Goal: Task Accomplishment & Management: Manage account settings

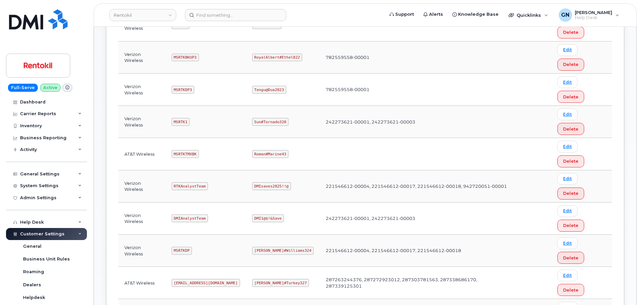
scroll to position [167, 0]
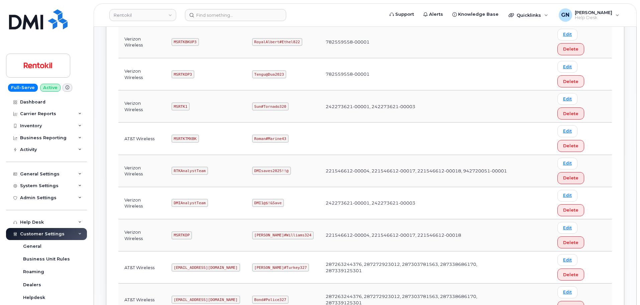
scroll to position [134, 0]
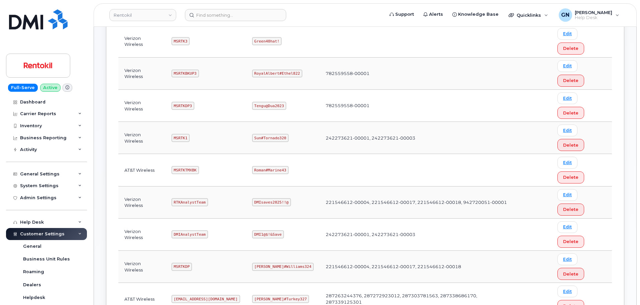
click at [182, 134] on code "MSRTK1" at bounding box center [181, 138] width 18 height 8
copy code "MSRTK1"
click at [272, 134] on code "Sun#Tornado320" at bounding box center [270, 138] width 36 height 8
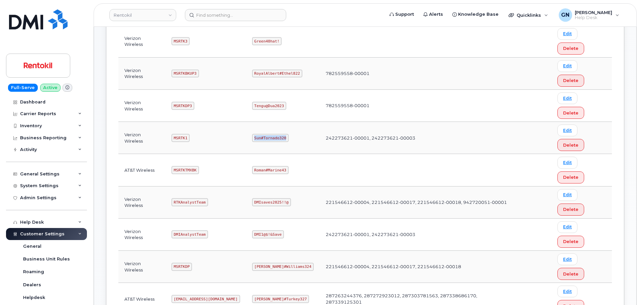
click at [272, 134] on code "Sun#Tornado320" at bounding box center [270, 138] width 36 height 8
copy code "Sun#Tornado320"
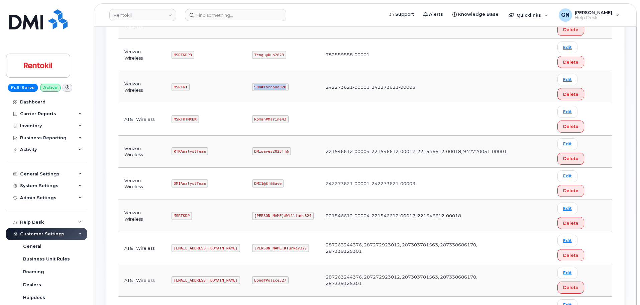
scroll to position [201, 0]
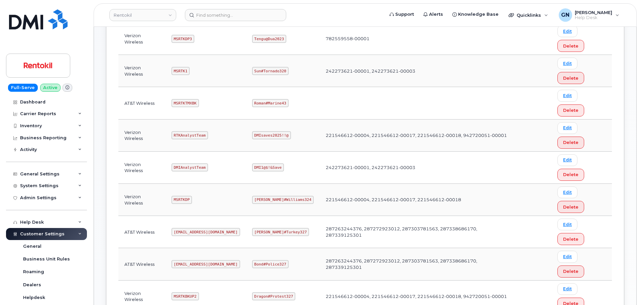
copy code "mSRTK2"
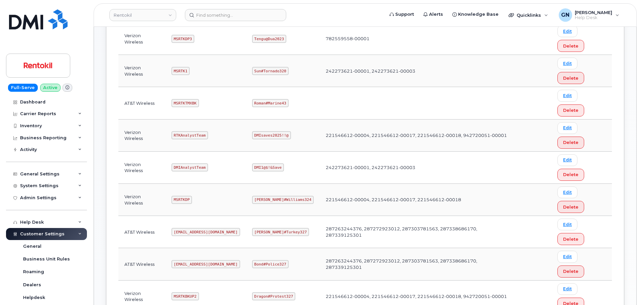
copy code "Maud#Earthquake203"
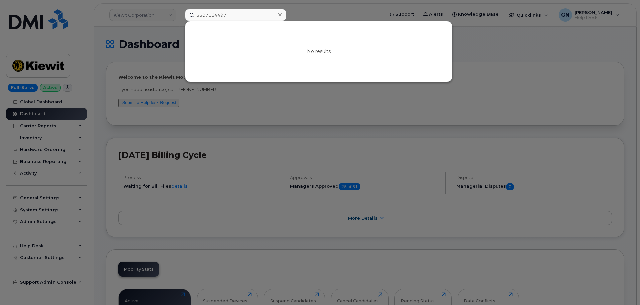
type input "3307164497"
click at [72, 37] on div at bounding box center [320, 152] width 640 height 305
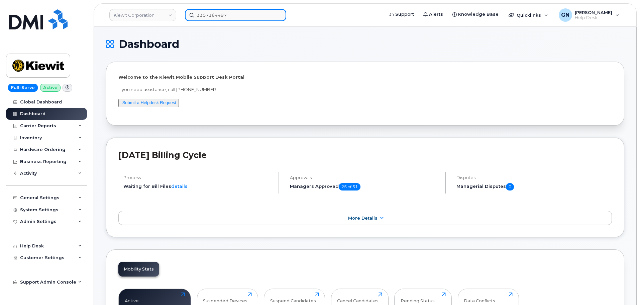
click at [228, 14] on input "3307164497" at bounding box center [235, 15] width 101 height 12
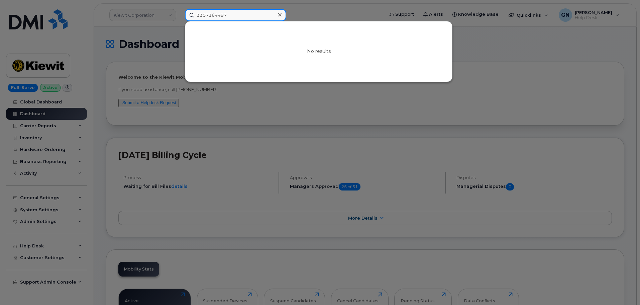
click at [228, 14] on input "3307164497" at bounding box center [235, 15] width 101 height 12
